Goal: Task Accomplishment & Management: Complete application form

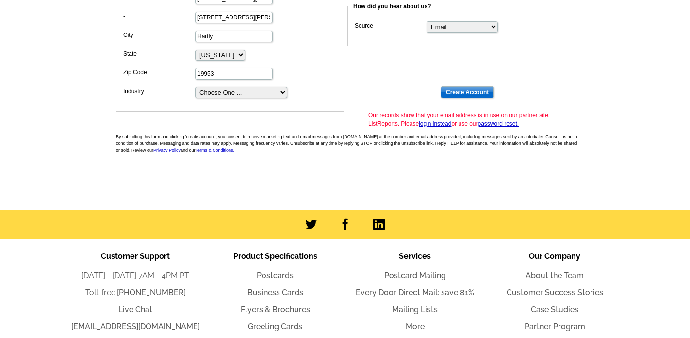
scroll to position [246, 0]
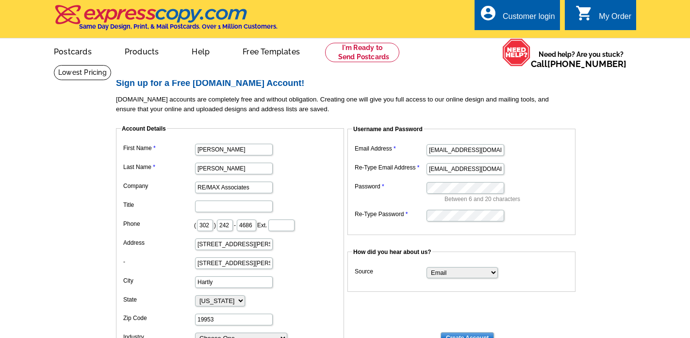
select select "DE"
select select "email"
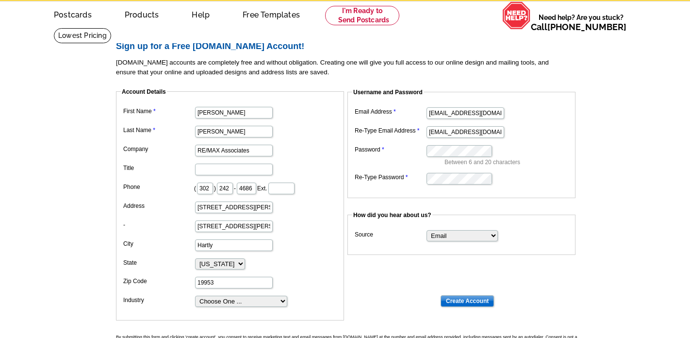
scroll to position [44, 0]
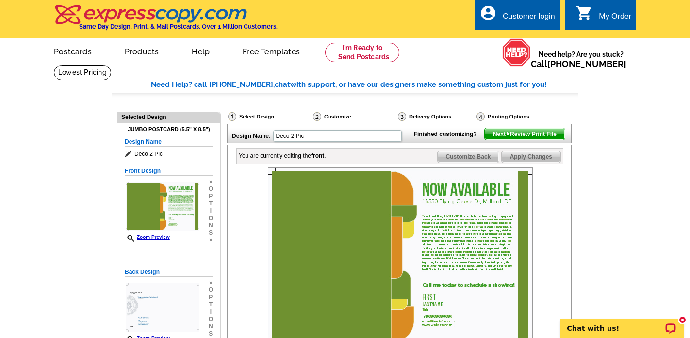
click at [531, 15] on div "Customer login" at bounding box center [529, 19] width 52 height 14
